Goal: Task Accomplishment & Management: Manage account settings

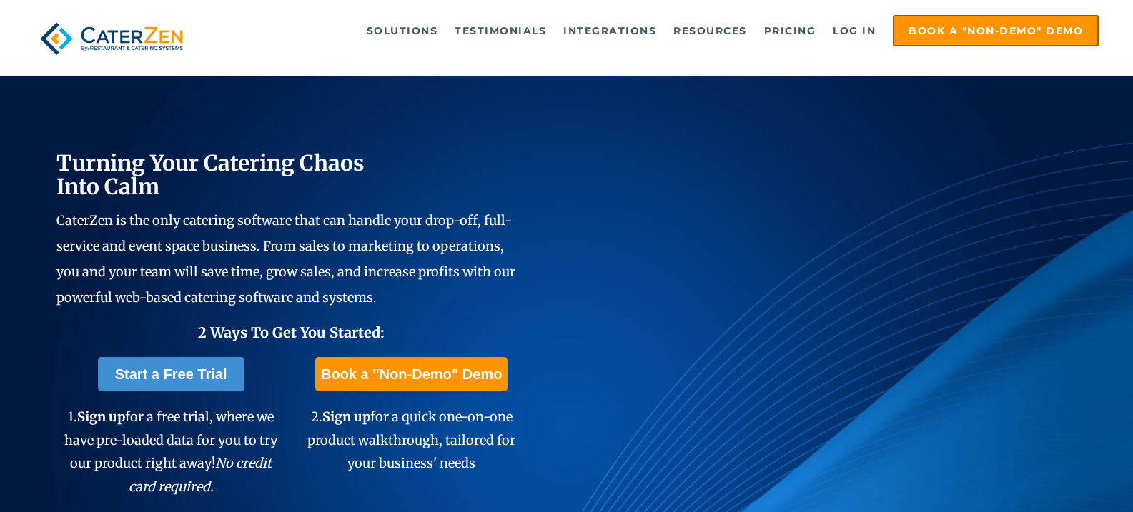
click at [852, 34] on link "Log in" at bounding box center [854, 30] width 57 height 29
click at [844, 34] on link "Log in" at bounding box center [854, 30] width 57 height 29
